Goal: Information Seeking & Learning: Learn about a topic

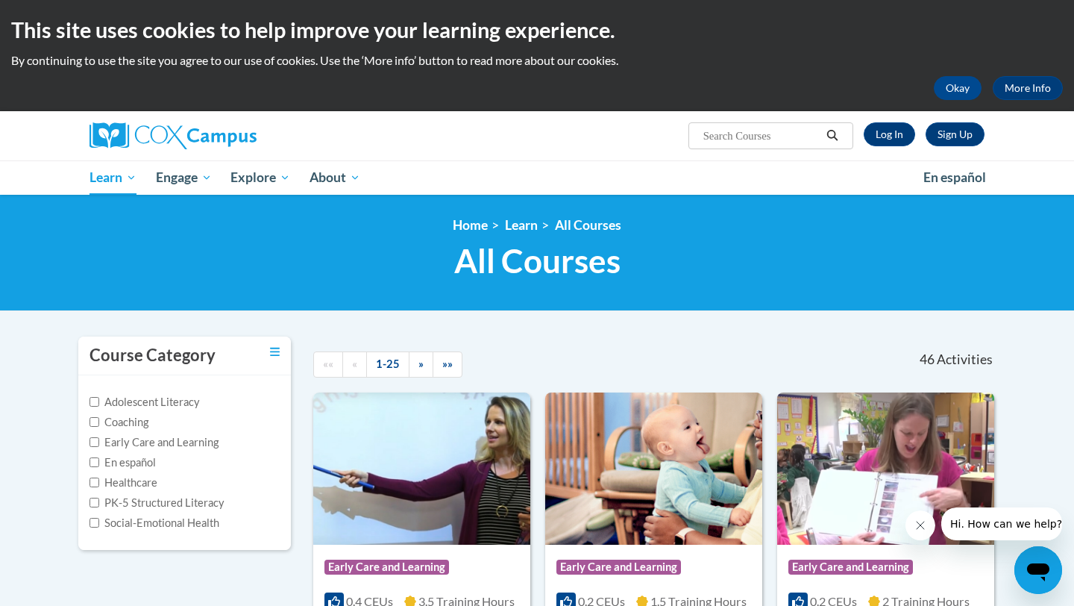
click at [747, 137] on input "Search..." at bounding box center [761, 136] width 119 height 18
click at [761, 137] on input "early litercacy" at bounding box center [761, 136] width 119 height 18
type input "early literacy"
click at [831, 132] on icon "Search" at bounding box center [832, 135] width 13 height 11
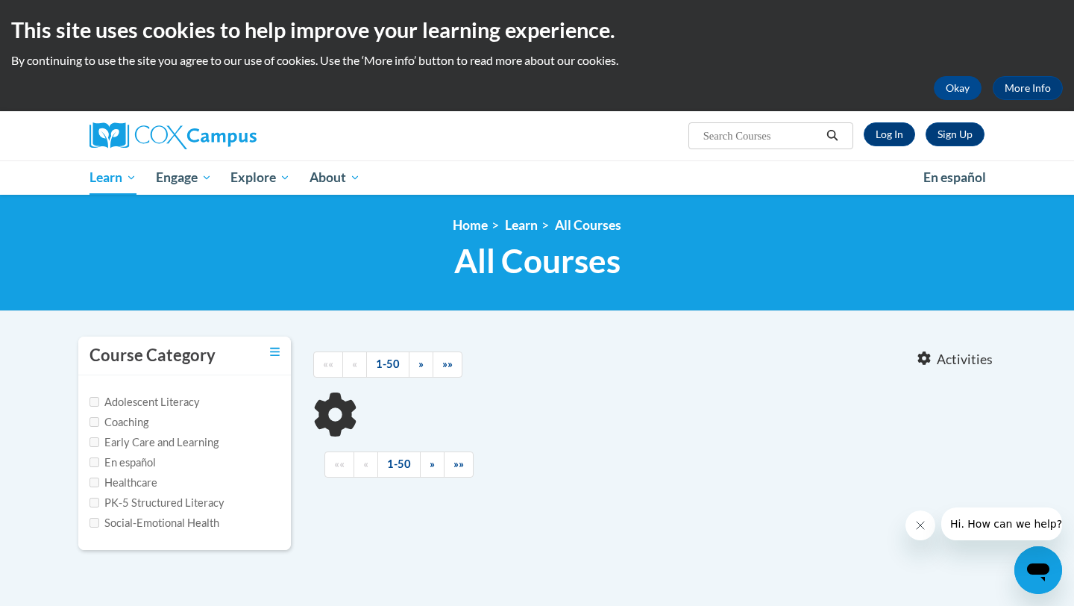
type input "early literacy"
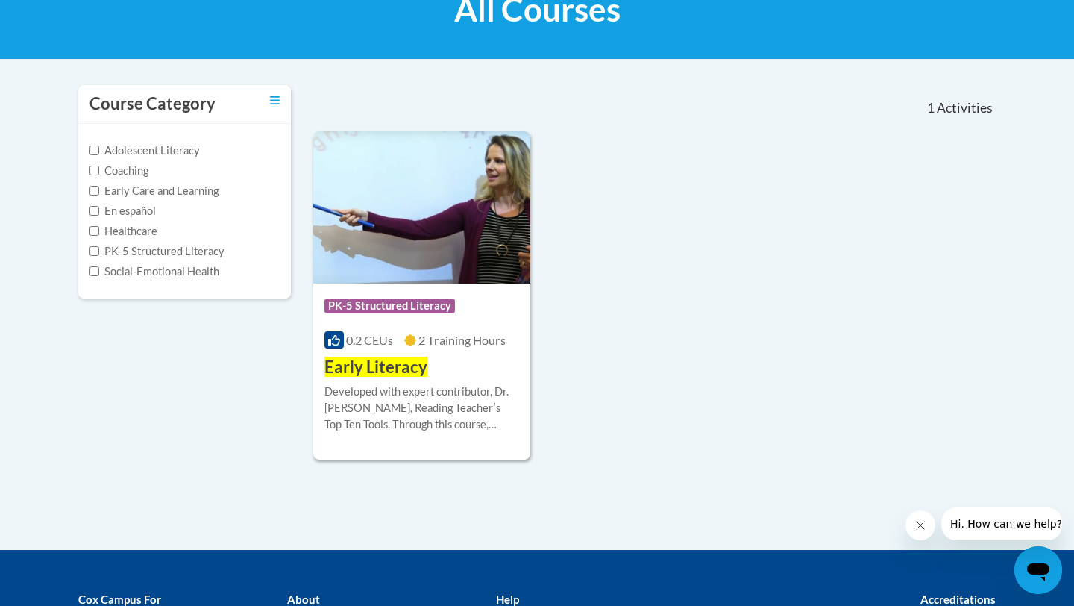
scroll to position [283, 0]
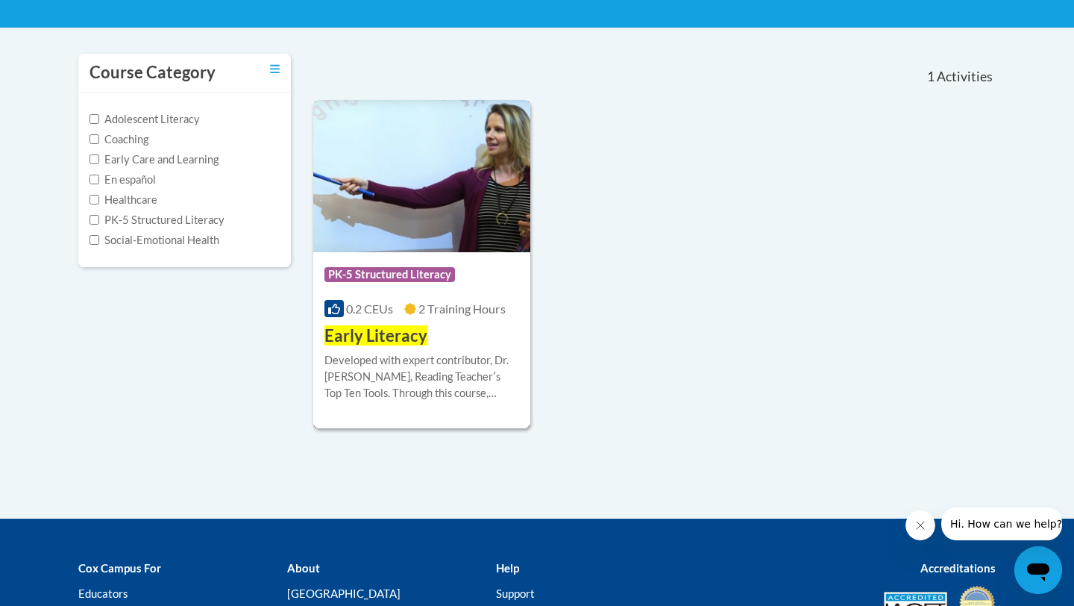
click at [460, 355] on div "Developed with expert contributor, Dr. Deborah Glaser, Reading Teacherʹs Top Te…" at bounding box center [421, 376] width 195 height 49
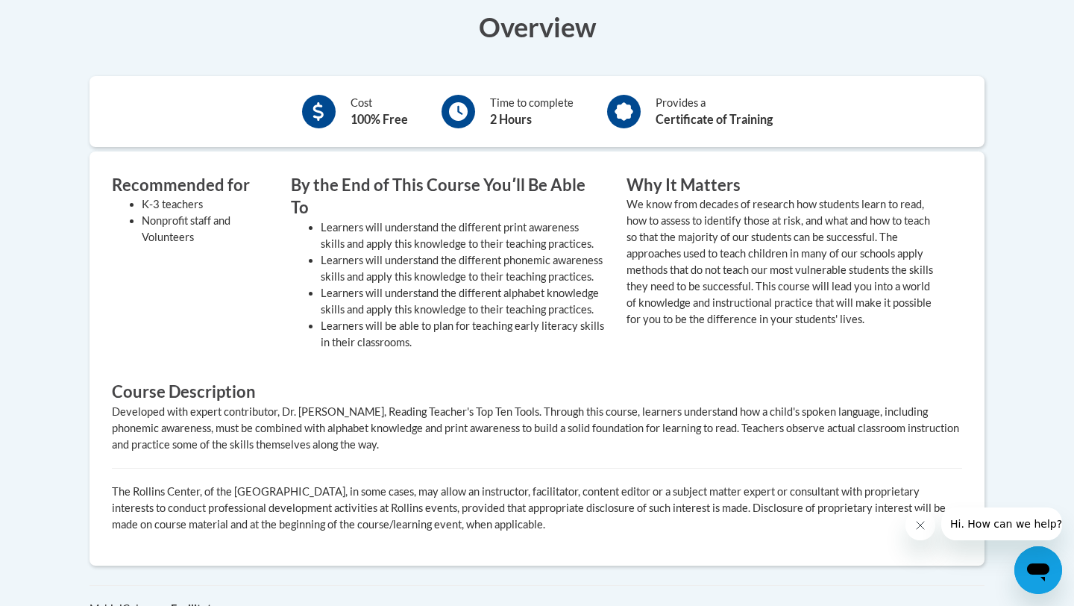
scroll to position [490, 0]
